Goal: Find specific page/section: Find specific page/section

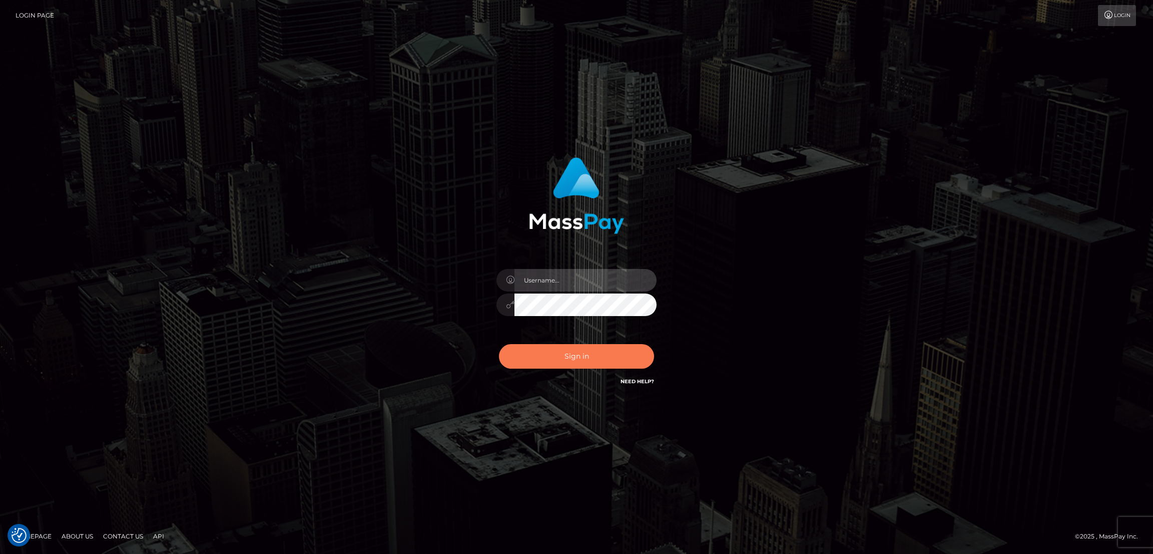
type input "by.es2"
click at [563, 353] on button "Sign in" at bounding box center [576, 356] width 155 height 25
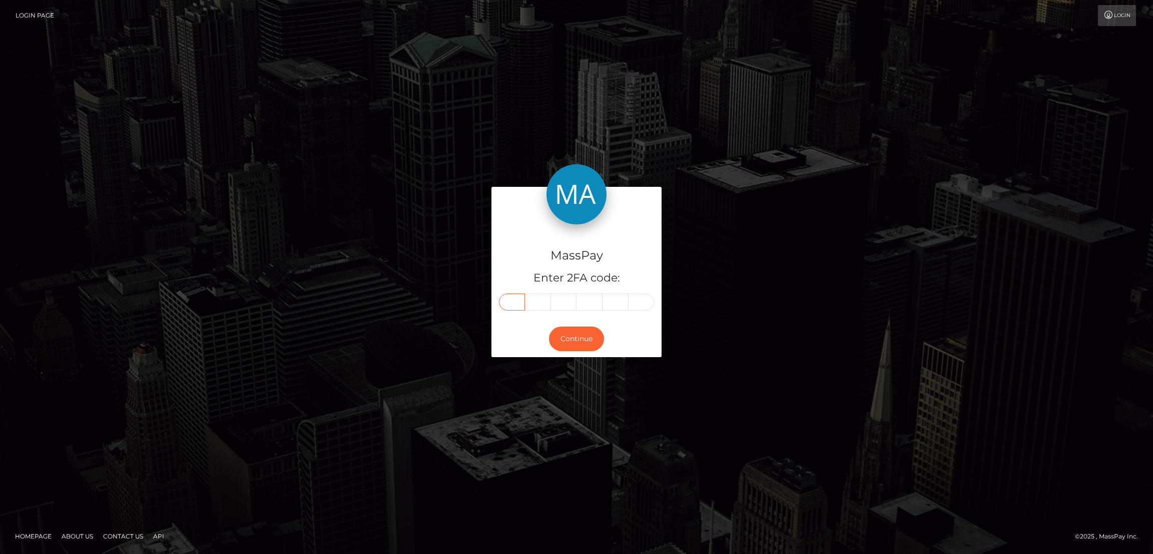
click at [513, 298] on input "text" at bounding box center [512, 301] width 26 height 17
paste input "9"
type input "9"
type input "7"
type input "5"
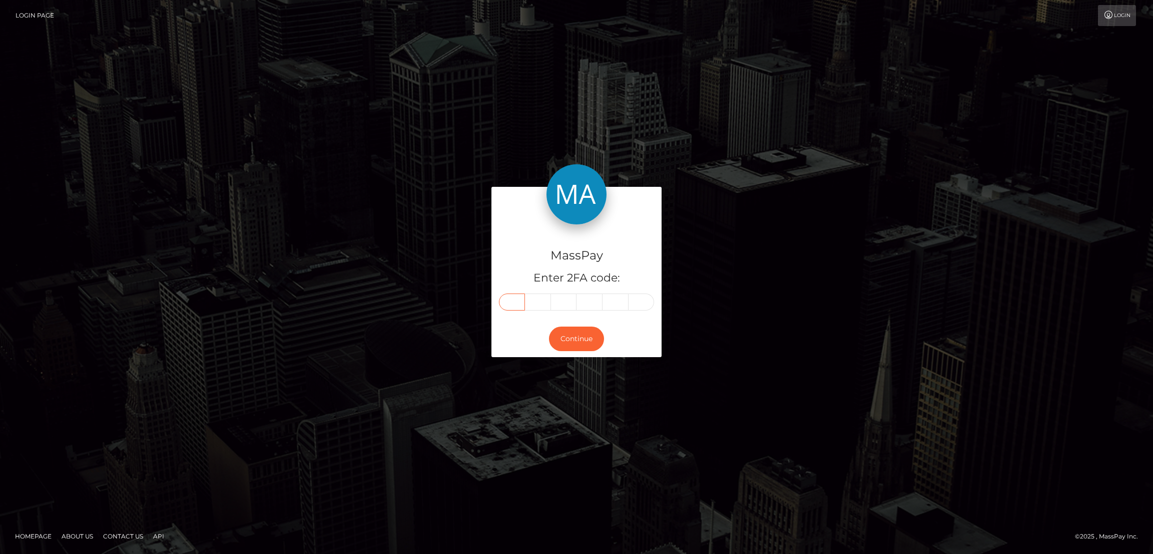
type input "9"
type input "8"
type input "0"
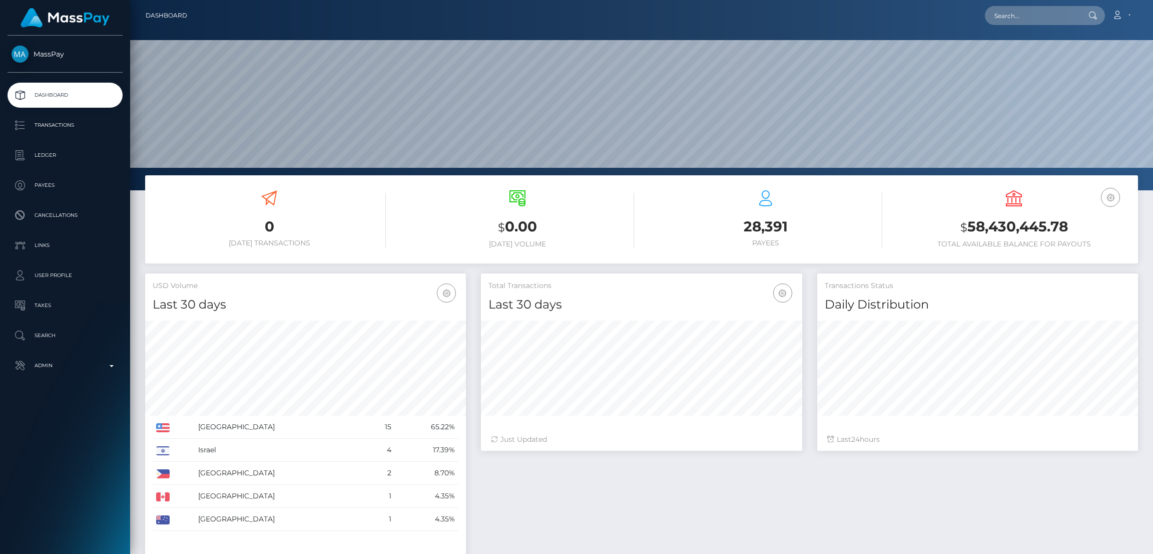
scroll to position [178, 321]
click at [1016, 19] on input "text" at bounding box center [1032, 15] width 94 height 19
paste input "[EMAIL_ADDRESS][DOMAIN_NAME]"
type input "[EMAIL_ADDRESS][DOMAIN_NAME]"
click at [1022, 51] on link "[PERSON_NAME]" at bounding box center [1025, 52] width 80 height 19
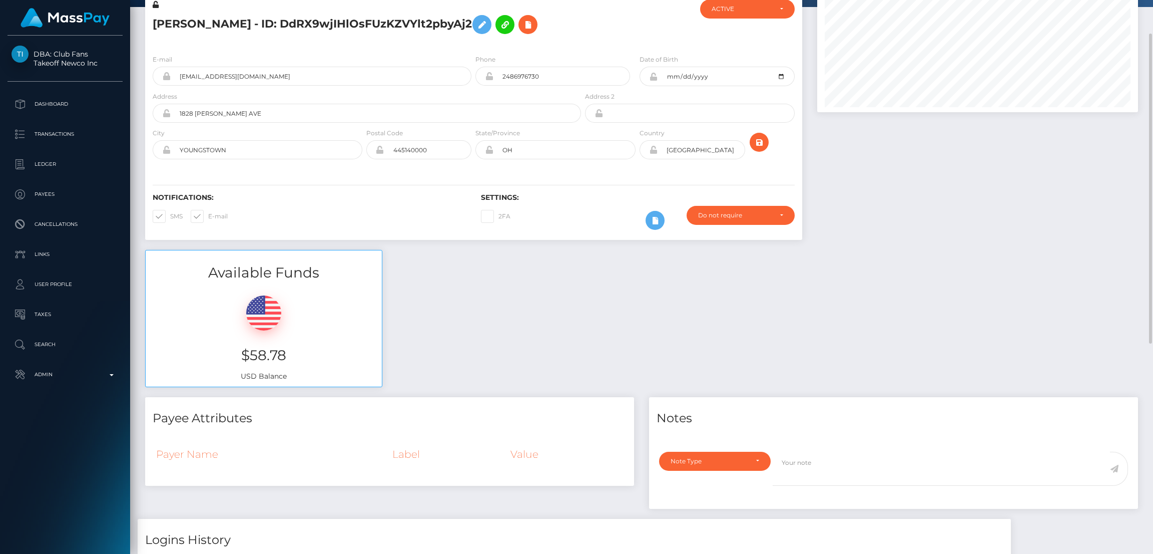
scroll to position [120, 321]
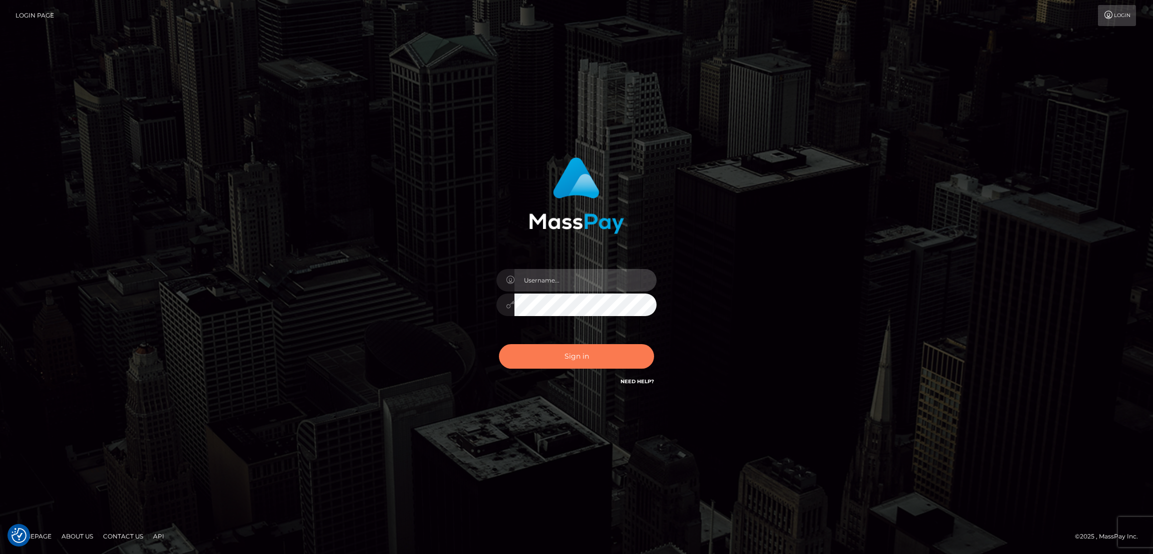
type input "by.es2"
click at [579, 357] on button "Sign in" at bounding box center [576, 356] width 155 height 25
